Goal: Navigation & Orientation: Find specific page/section

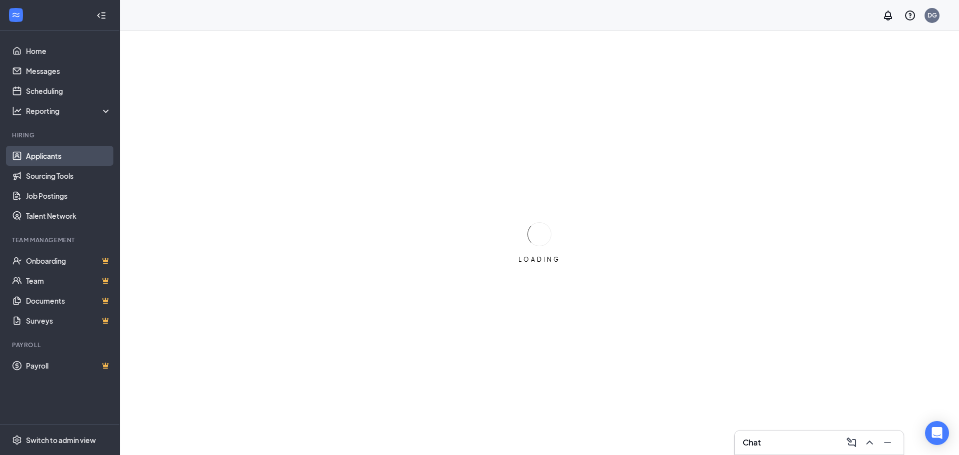
click at [55, 152] on link "Applicants" at bounding box center [68, 156] width 85 height 20
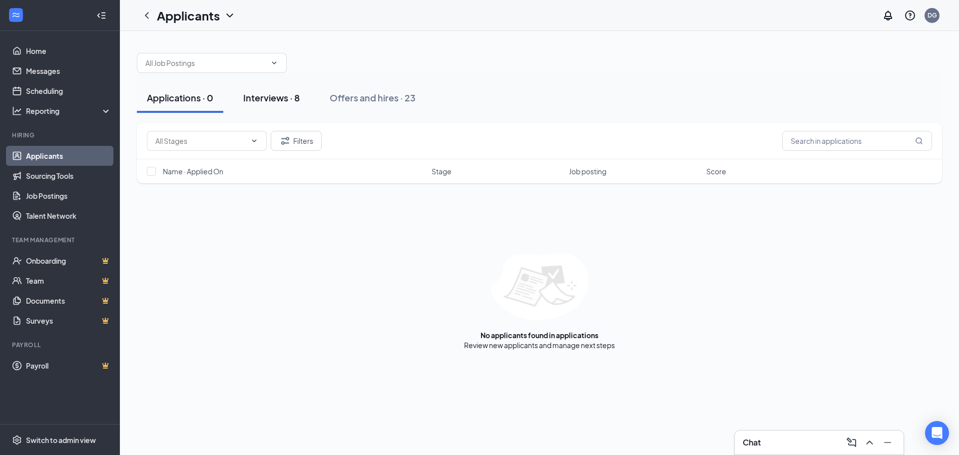
click at [270, 98] on div "Interviews · 8" at bounding box center [271, 97] width 56 height 12
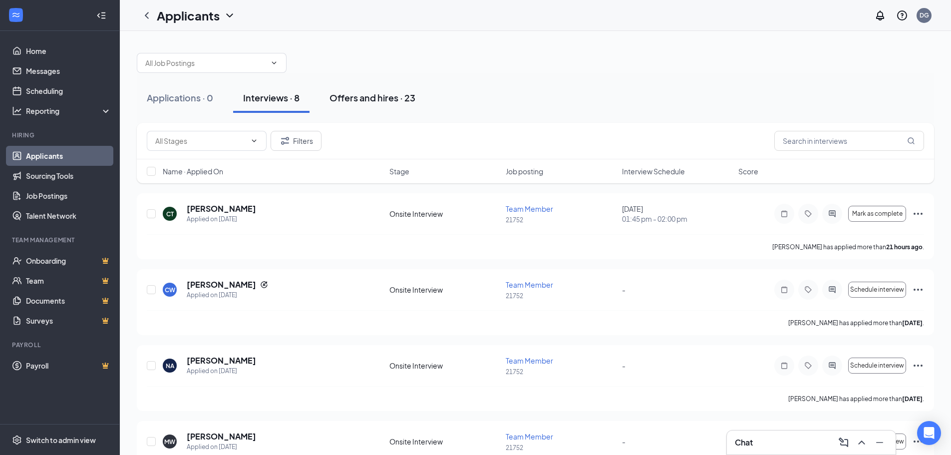
click at [404, 95] on div "Offers and hires · 23" at bounding box center [373, 97] width 86 height 12
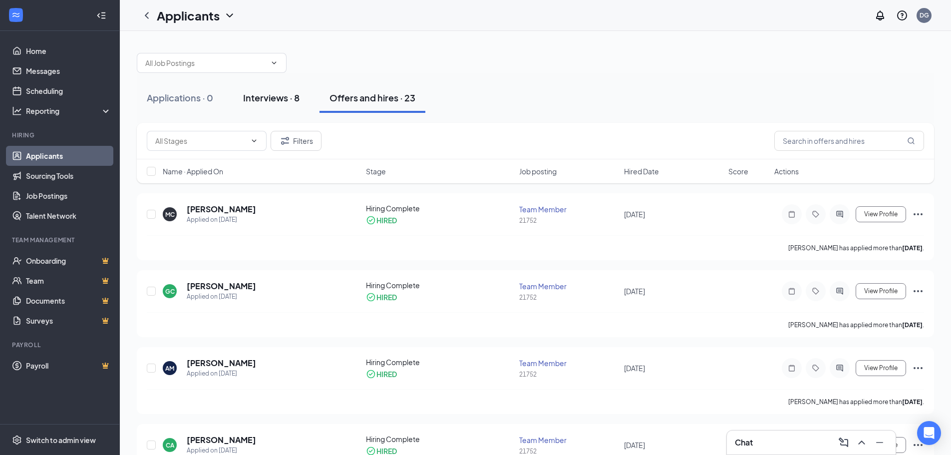
click at [286, 103] on div "Interviews · 8" at bounding box center [271, 97] width 56 height 12
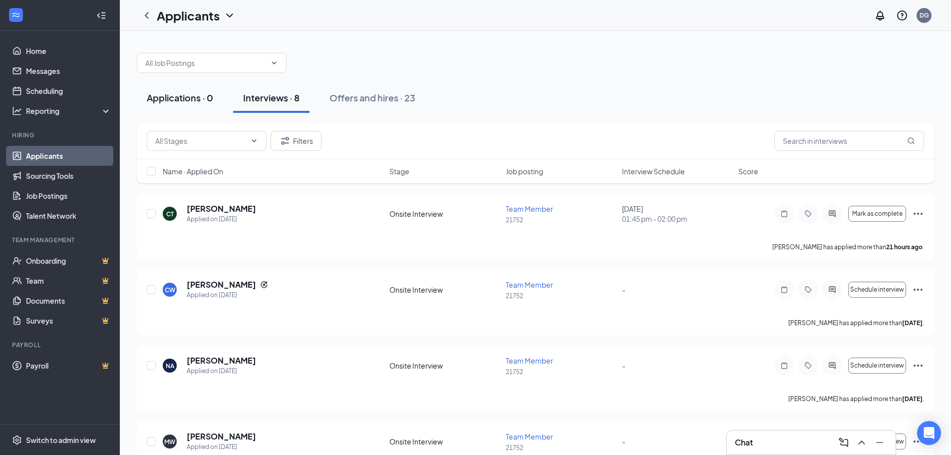
click at [190, 96] on div "Applications · 0" at bounding box center [180, 97] width 66 height 12
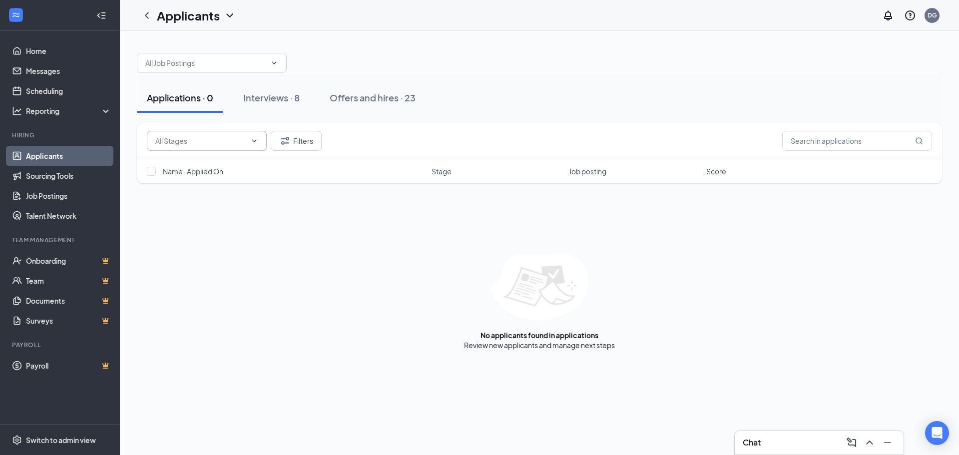
click at [262, 141] on span at bounding box center [207, 141] width 120 height 20
click at [247, 166] on div "Additional Information (40)" at bounding box center [207, 164] width 104 height 11
click at [256, 136] on span "Additional Information (40)" at bounding box center [207, 141] width 120 height 20
click at [227, 207] on div "Application Complete (62)" at bounding box center [197, 210] width 85 height 11
type input "Application Complete (62)"
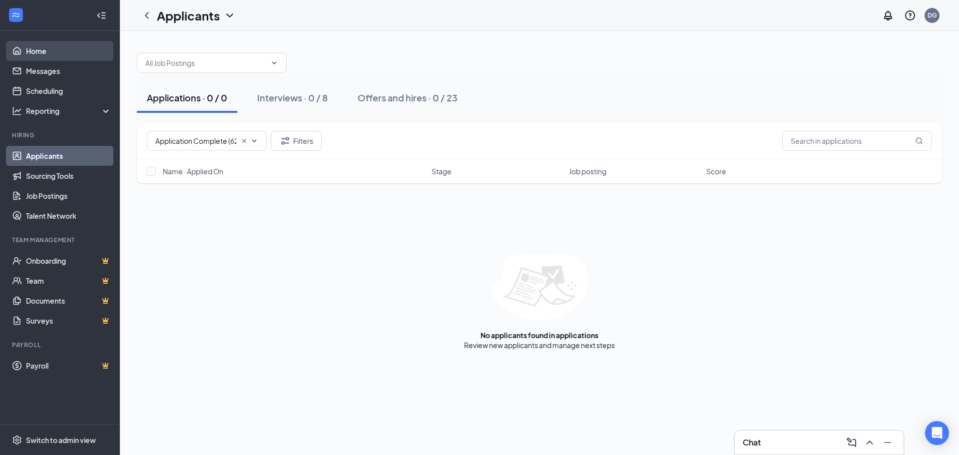
click at [58, 47] on link "Home" at bounding box center [68, 51] width 85 height 20
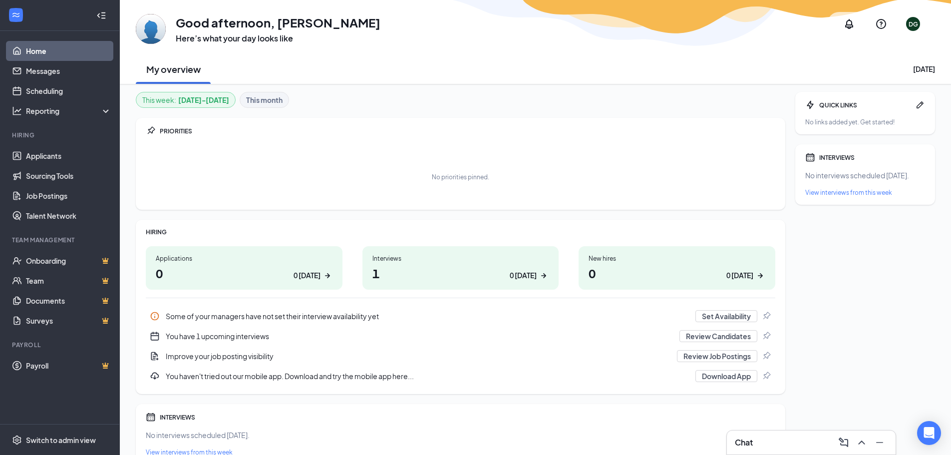
click at [385, 267] on h1 "1 0 [DATE]" at bounding box center [461, 273] width 177 height 17
